Goal: Information Seeking & Learning: Learn about a topic

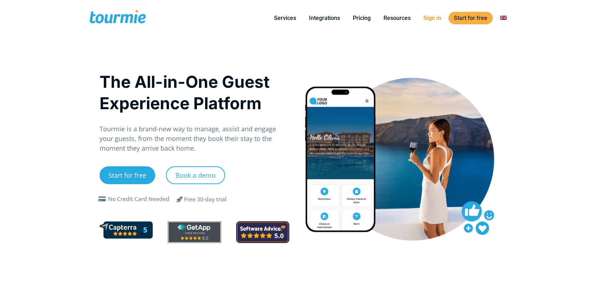
click at [426, 21] on link "Sign in" at bounding box center [432, 18] width 28 height 9
click at [316, 16] on link "Integrations" at bounding box center [325, 18] width 42 height 9
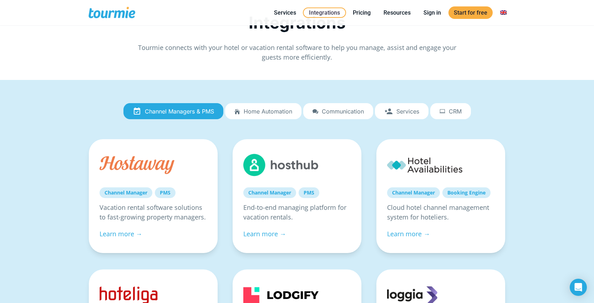
scroll to position [5, 0]
click at [401, 108] on span "Services" at bounding box center [407, 111] width 23 height 6
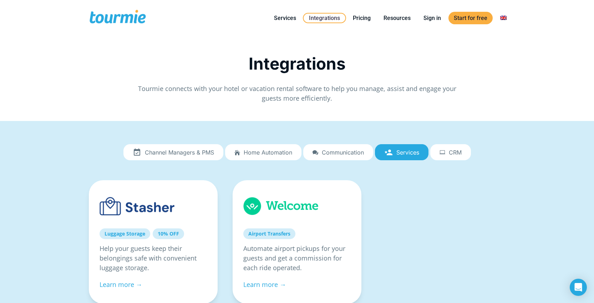
click at [186, 153] on span "Channel Managers & PMS" at bounding box center [179, 152] width 69 height 6
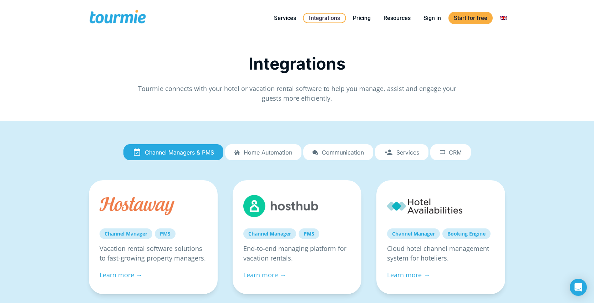
click at [270, 149] on span "Home automation" at bounding box center [268, 152] width 49 height 6
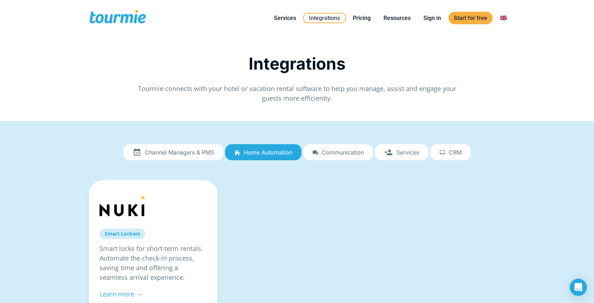
click at [416, 152] on span "Services" at bounding box center [407, 152] width 23 height 6
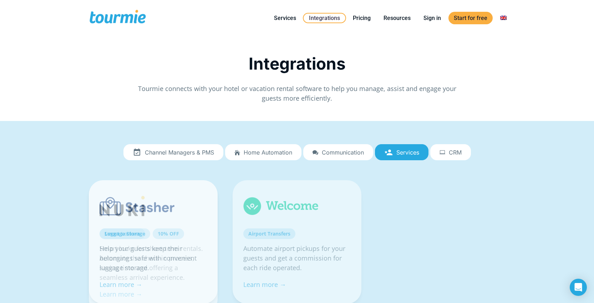
click at [439, 150] on link "CRM" at bounding box center [450, 152] width 41 height 16
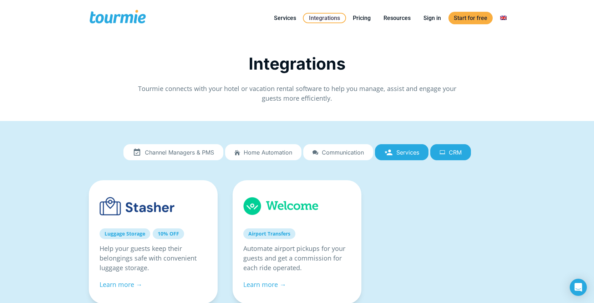
click at [335, 150] on span "Communication" at bounding box center [343, 152] width 42 height 6
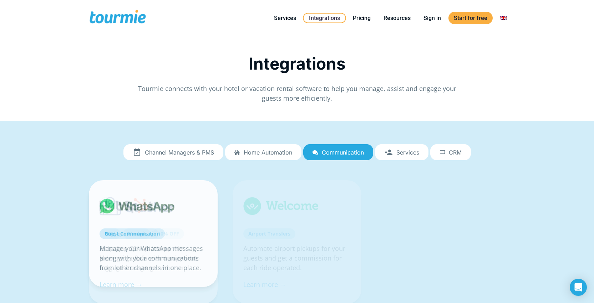
click at [239, 156] on link "Home automation" at bounding box center [263, 152] width 76 height 16
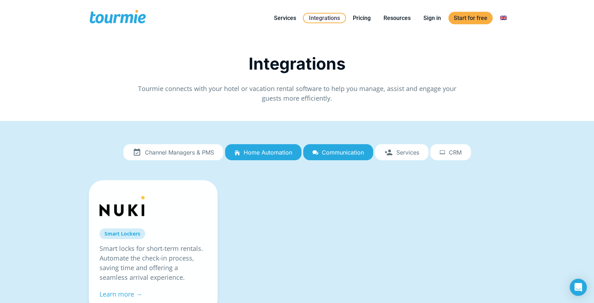
click at [203, 153] on span "Channel Managers & PMS" at bounding box center [179, 152] width 69 height 6
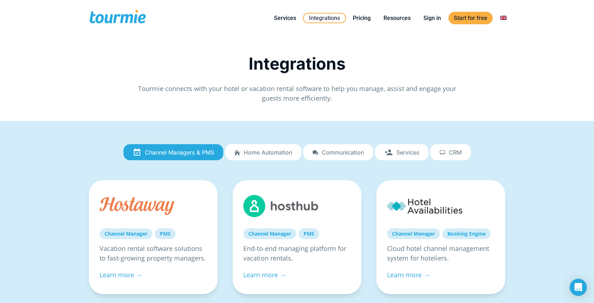
click at [476, 62] on div "Integrations" at bounding box center [296, 63] width 417 height 19
click at [428, 14] on link "Sign in" at bounding box center [432, 18] width 28 height 9
